Goal: Transaction & Acquisition: Purchase product/service

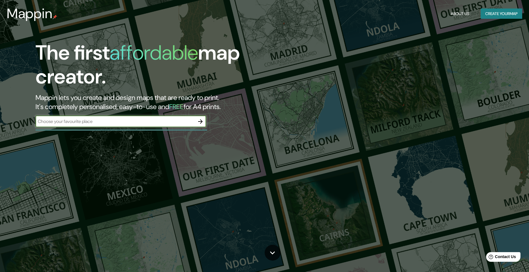
click at [113, 125] on input "text" at bounding box center [115, 121] width 159 height 7
type input "[PERSON_NAME] puebla"
click at [200, 123] on icon "button" at bounding box center [200, 121] width 7 height 7
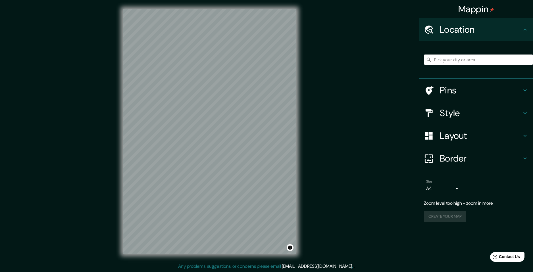
click at [482, 29] on h4 "Location" at bounding box center [481, 29] width 82 height 11
click at [469, 58] on input "Pick your city or area" at bounding box center [478, 60] width 109 height 10
click at [449, 57] on input "Pick your city or area" at bounding box center [478, 60] width 109 height 10
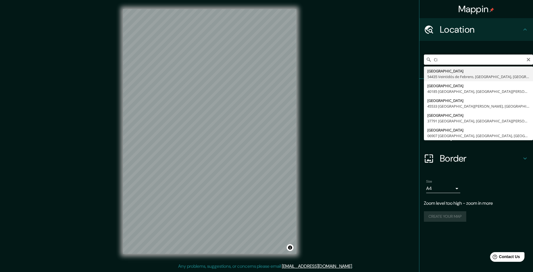
type input "C"
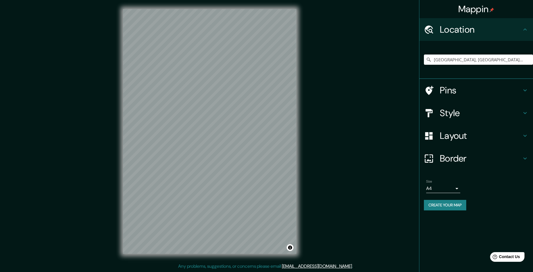
click at [453, 136] on h4 "Layout" at bounding box center [481, 135] width 82 height 11
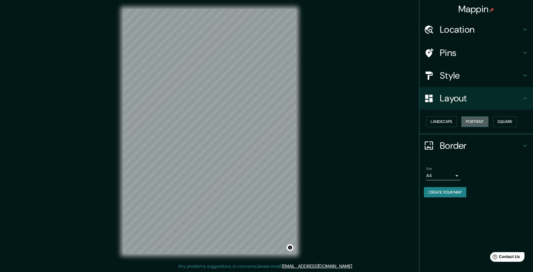
click at [469, 122] on button "Portrait" at bounding box center [475, 122] width 27 height 11
click at [443, 122] on button "Landscape" at bounding box center [441, 122] width 31 height 11
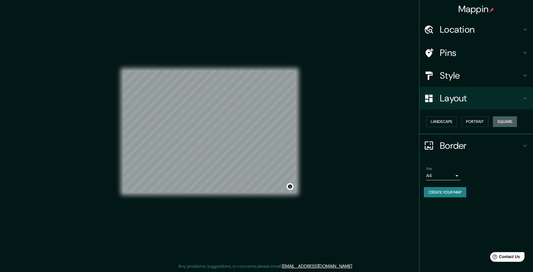
click at [501, 121] on button "Square" at bounding box center [505, 122] width 24 height 11
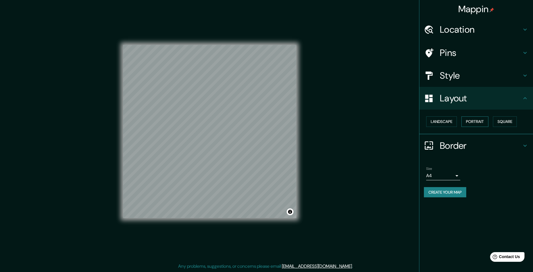
click at [467, 122] on button "Portrait" at bounding box center [475, 122] width 27 height 11
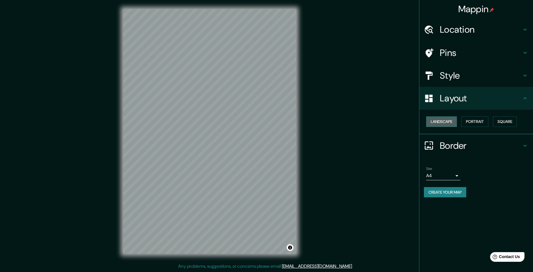
click at [444, 117] on button "Landscape" at bounding box center [441, 122] width 31 height 11
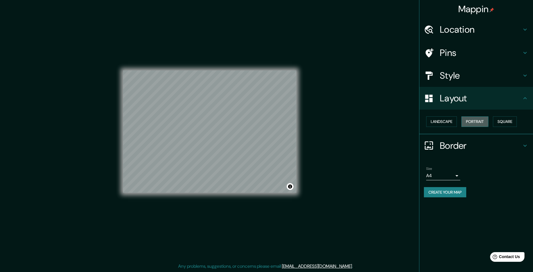
click at [467, 119] on button "Portrait" at bounding box center [475, 122] width 27 height 11
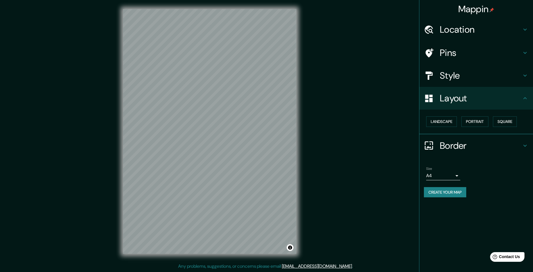
click at [455, 74] on h4 "Style" at bounding box center [481, 75] width 82 height 11
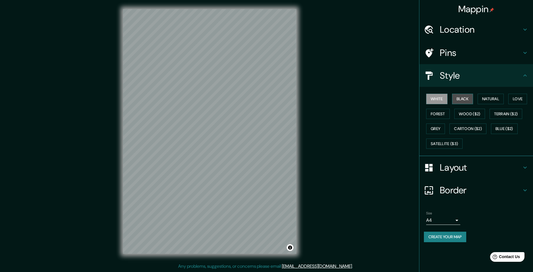
click at [457, 103] on button "Black" at bounding box center [462, 99] width 21 height 11
click at [485, 97] on button "Natural" at bounding box center [491, 99] width 26 height 11
click at [467, 36] on div "Location" at bounding box center [476, 29] width 114 height 23
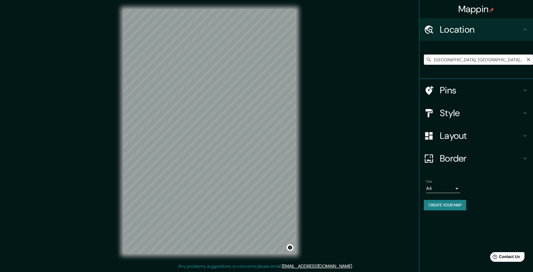
click at [443, 61] on input "[GEOGRAPHIC_DATA], [GEOGRAPHIC_DATA], [GEOGRAPHIC_DATA]" at bounding box center [478, 60] width 109 height 10
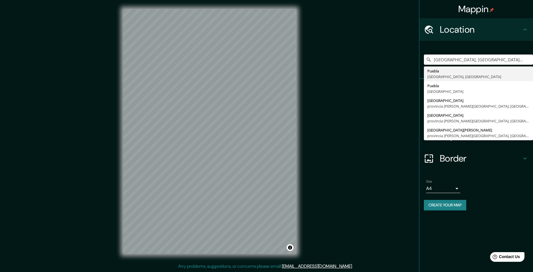
click at [488, 59] on input "[GEOGRAPHIC_DATA], [GEOGRAPHIC_DATA], [GEOGRAPHIC_DATA]" at bounding box center [478, 60] width 109 height 10
type input "P"
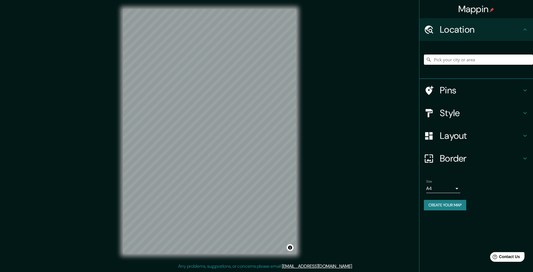
paste input "[GEOGRAPHIC_DATA]"
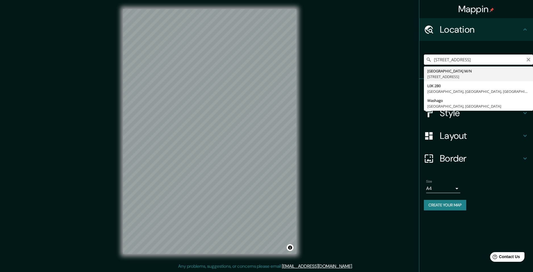
type input "[STREET_ADDRESS]"
click at [529, 59] on icon "Clear" at bounding box center [528, 59] width 3 height 3
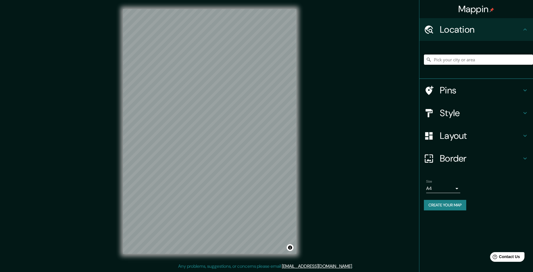
click at [496, 59] on input "Pick your city or area" at bounding box center [478, 60] width 109 height 10
paste input "[GEOGRAPHIC_DATA]"
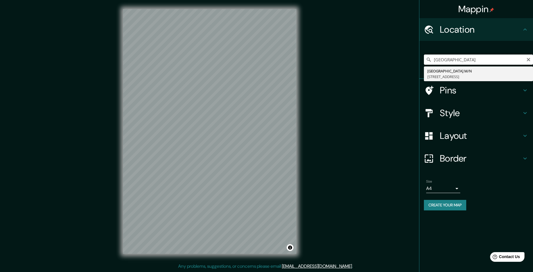
click at [484, 59] on input "[GEOGRAPHIC_DATA]" at bounding box center [478, 60] width 109 height 10
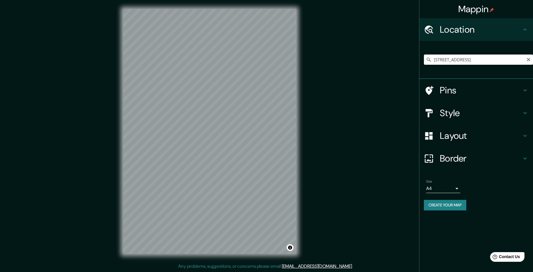
click at [521, 57] on input "[STREET_ADDRESS]" at bounding box center [478, 60] width 109 height 10
click at [526, 61] on input "[STREET_ADDRESS]" at bounding box center [478, 60] width 109 height 10
type input "[STREET_ADDRESS]"
click at [527, 59] on icon "Clear" at bounding box center [528, 59] width 5 height 5
click at [494, 62] on input "Pick your city or area" at bounding box center [478, 60] width 109 height 10
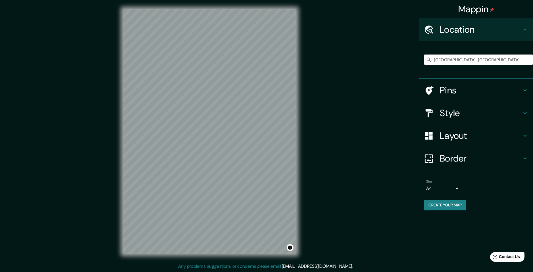
type input "[GEOGRAPHIC_DATA], [GEOGRAPHIC_DATA], [GEOGRAPHIC_DATA]"
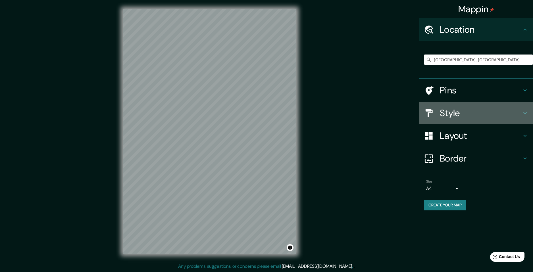
click at [431, 114] on icon at bounding box center [429, 113] width 10 height 10
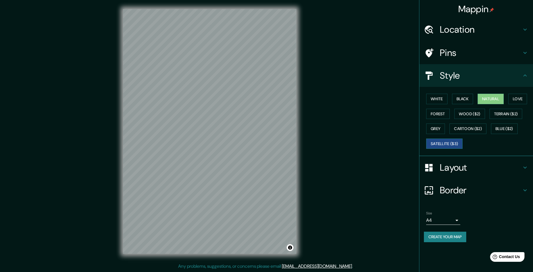
click at [446, 146] on button "Satellite ($3)" at bounding box center [444, 144] width 36 height 11
click at [433, 115] on button "Forest" at bounding box center [438, 114] width 24 height 11
click at [446, 143] on button "Satellite ($3)" at bounding box center [444, 144] width 36 height 11
click at [109, 101] on div "Mappin Location [GEOGRAPHIC_DATA], [GEOGRAPHIC_DATA], [GEOGRAPHIC_DATA] [GEOGRA…" at bounding box center [266, 136] width 533 height 272
click at [435, 128] on button "Grey" at bounding box center [435, 129] width 19 height 11
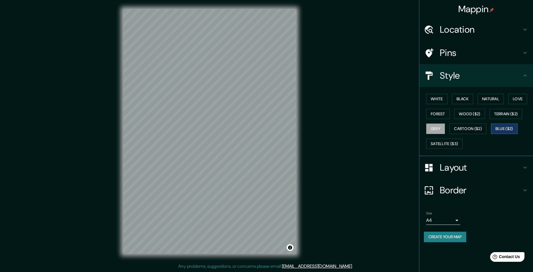
click at [504, 129] on button "Blue ($2)" at bounding box center [504, 129] width 27 height 11
click at [515, 102] on button "Love" at bounding box center [517, 99] width 19 height 11
click at [494, 99] on button "Natural" at bounding box center [491, 99] width 26 height 11
click at [465, 100] on button "Black" at bounding box center [462, 99] width 21 height 11
click at [437, 99] on button "White" at bounding box center [436, 99] width 21 height 11
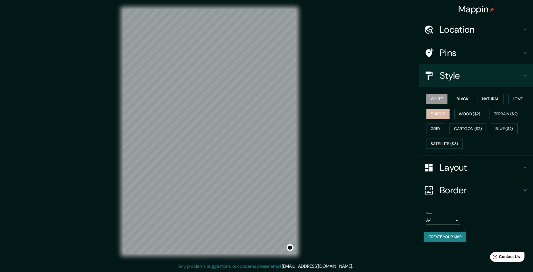
click at [438, 110] on button "Forest" at bounding box center [438, 114] width 24 height 11
click at [459, 95] on button "Black" at bounding box center [462, 99] width 21 height 11
click at [440, 115] on button "Forest" at bounding box center [438, 114] width 24 height 11
click at [485, 80] on h4 "Style" at bounding box center [481, 75] width 82 height 11
click at [520, 76] on h4 "Style" at bounding box center [481, 75] width 82 height 11
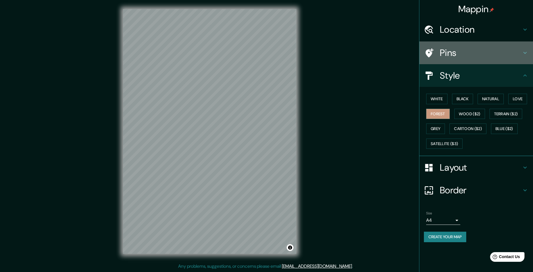
click at [462, 53] on h4 "Pins" at bounding box center [481, 52] width 82 height 11
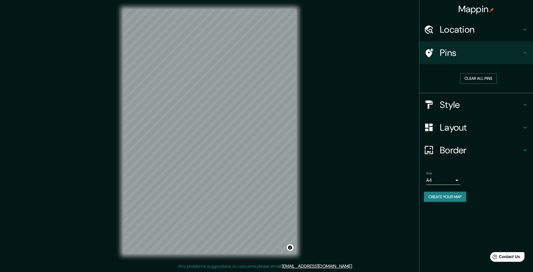
click at [472, 79] on button "Clear all pins" at bounding box center [478, 78] width 37 height 11
click at [463, 149] on h4 "Border" at bounding box center [481, 150] width 82 height 11
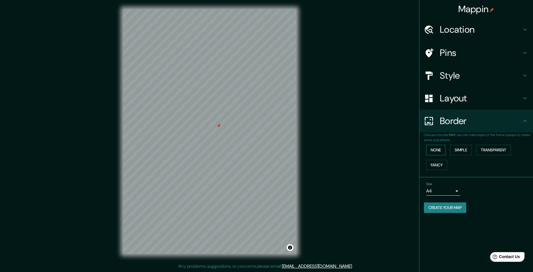
click at [437, 149] on button "None" at bounding box center [435, 150] width 19 height 11
click at [458, 149] on button "Simple" at bounding box center [461, 150] width 22 height 11
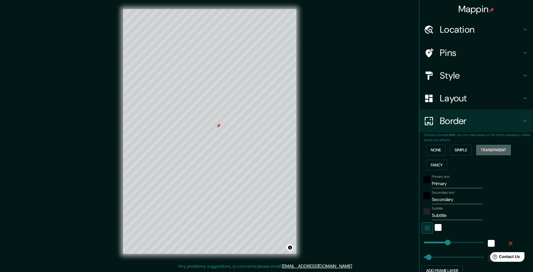
click at [485, 149] on button "Transparent" at bounding box center [493, 150] width 35 height 11
click at [455, 151] on button "Simple" at bounding box center [461, 150] width 22 height 11
click at [479, 149] on button "Transparent" at bounding box center [493, 150] width 35 height 11
click at [434, 163] on button "Fancy" at bounding box center [436, 165] width 21 height 11
click at [432, 153] on button "None" at bounding box center [435, 150] width 19 height 11
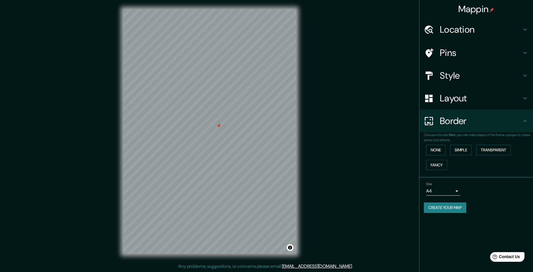
drag, startPoint x: 446, startPoint y: 197, endPoint x: 446, endPoint y: 193, distance: 4.0
click at [446, 196] on div "Size A4 single" at bounding box center [476, 189] width 105 height 18
click at [447, 191] on body "Mappin Location [GEOGRAPHIC_DATA], [GEOGRAPHIC_DATA], [GEOGRAPHIC_DATA] [GEOGRA…" at bounding box center [266, 136] width 533 height 272
click at [447, 191] on div at bounding box center [266, 136] width 533 height 272
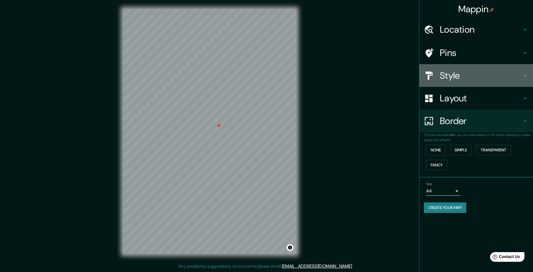
click at [457, 79] on h4 "Style" at bounding box center [481, 75] width 82 height 11
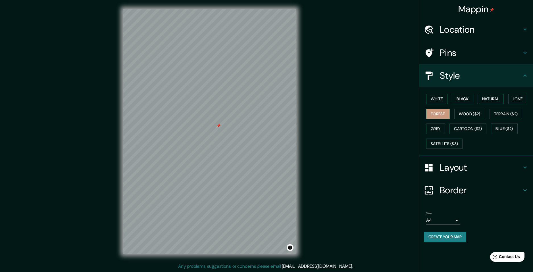
click at [485, 26] on h4 "Location" at bounding box center [481, 29] width 82 height 11
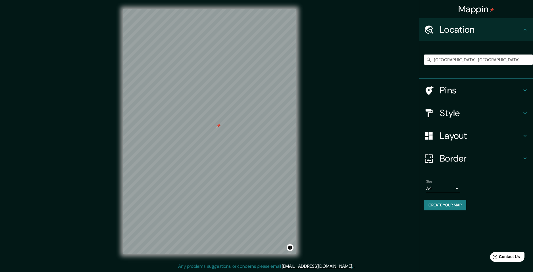
click at [458, 97] on div "Pins" at bounding box center [476, 90] width 114 height 23
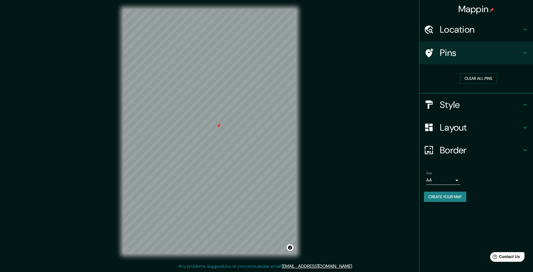
click at [463, 99] on div "Style" at bounding box center [476, 104] width 114 height 23
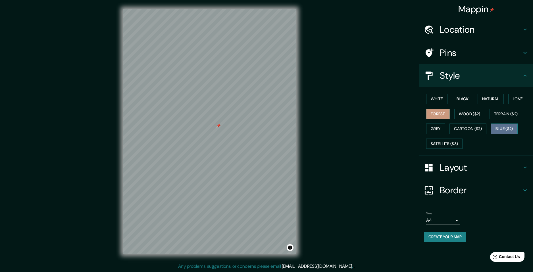
click at [508, 128] on button "Blue ($2)" at bounding box center [504, 129] width 27 height 11
click at [41, 97] on div "Mappin Location [GEOGRAPHIC_DATA], [GEOGRAPHIC_DATA], [GEOGRAPHIC_DATA] [GEOGRA…" at bounding box center [266, 136] width 533 height 272
